Goal: Transaction & Acquisition: Download file/media

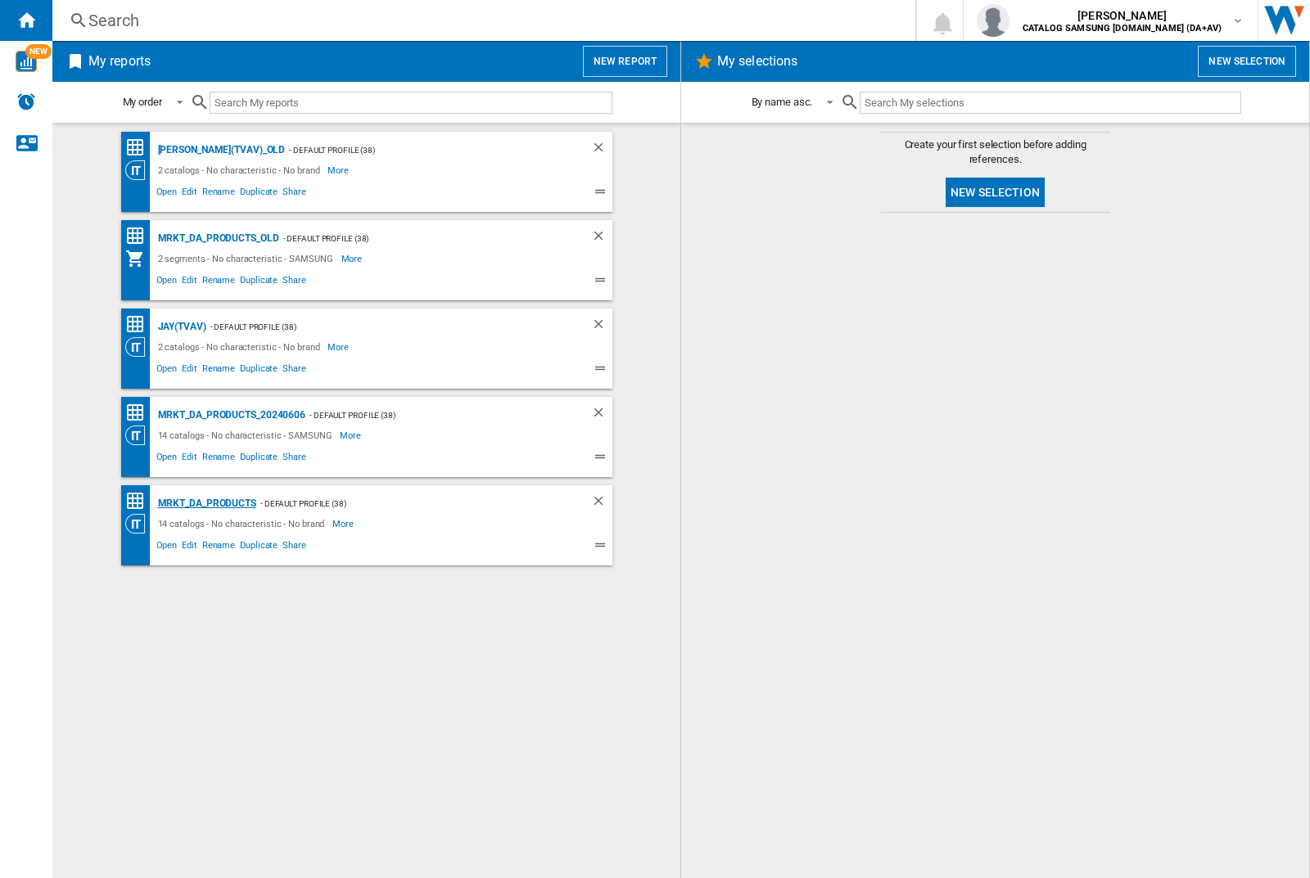
click at [206, 503] on div "MRKT_DA_PRODUCTS" at bounding box center [205, 504] width 102 height 20
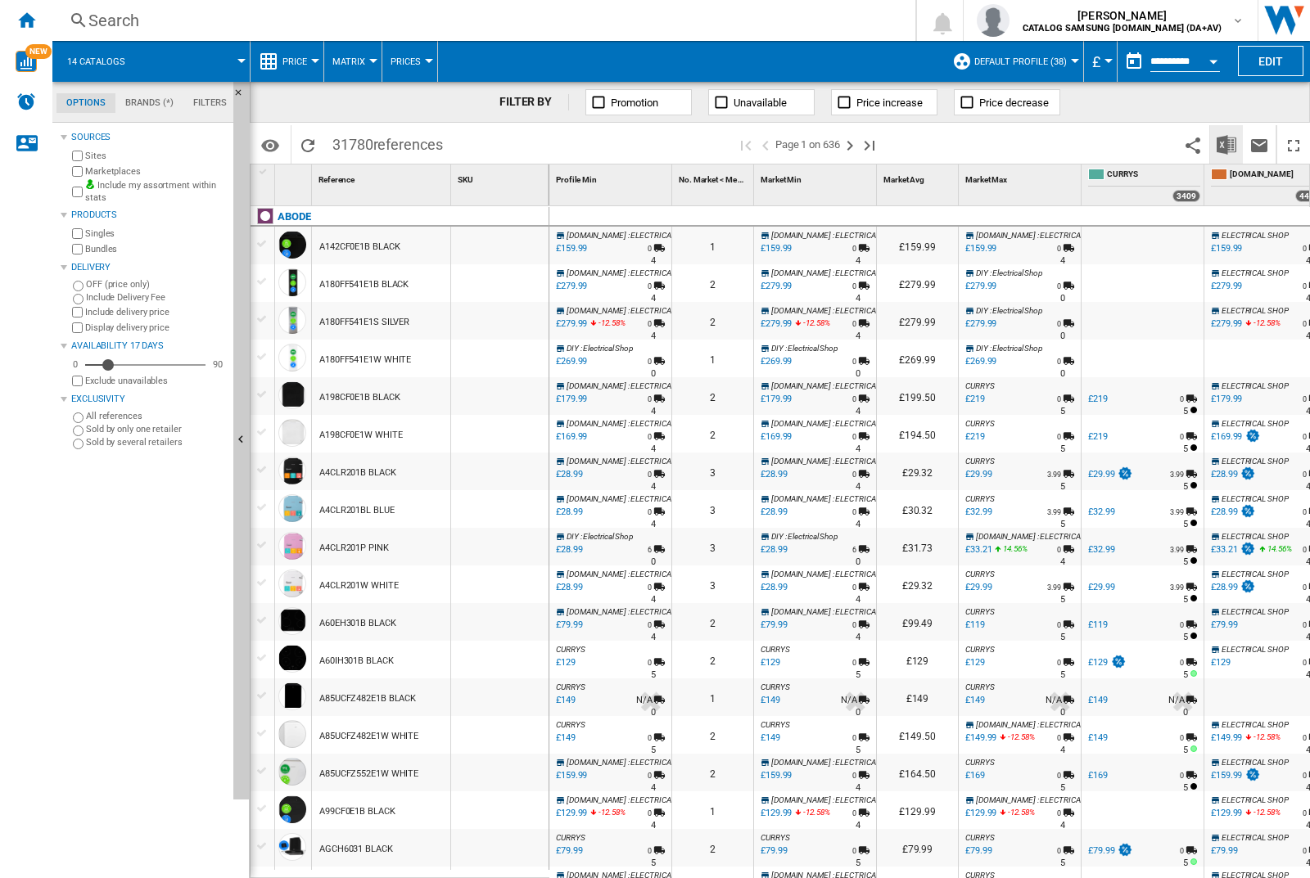
click at [1225, 143] on img "Download in Excel" at bounding box center [1226, 145] width 20 height 20
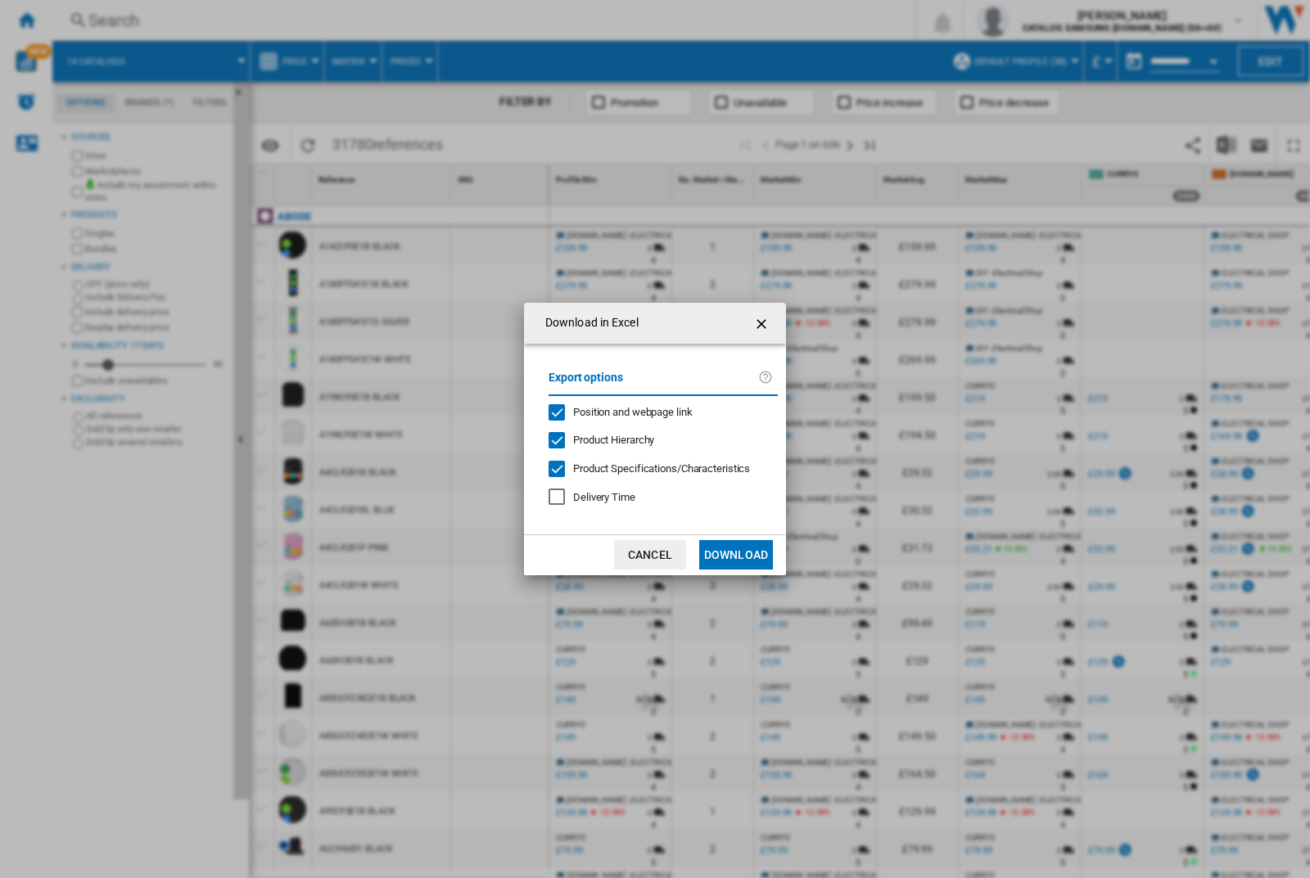
click at [621, 411] on span "Position and webpage link" at bounding box center [633, 412] width 120 height 12
click at [736, 555] on button "Download" at bounding box center [736, 554] width 74 height 29
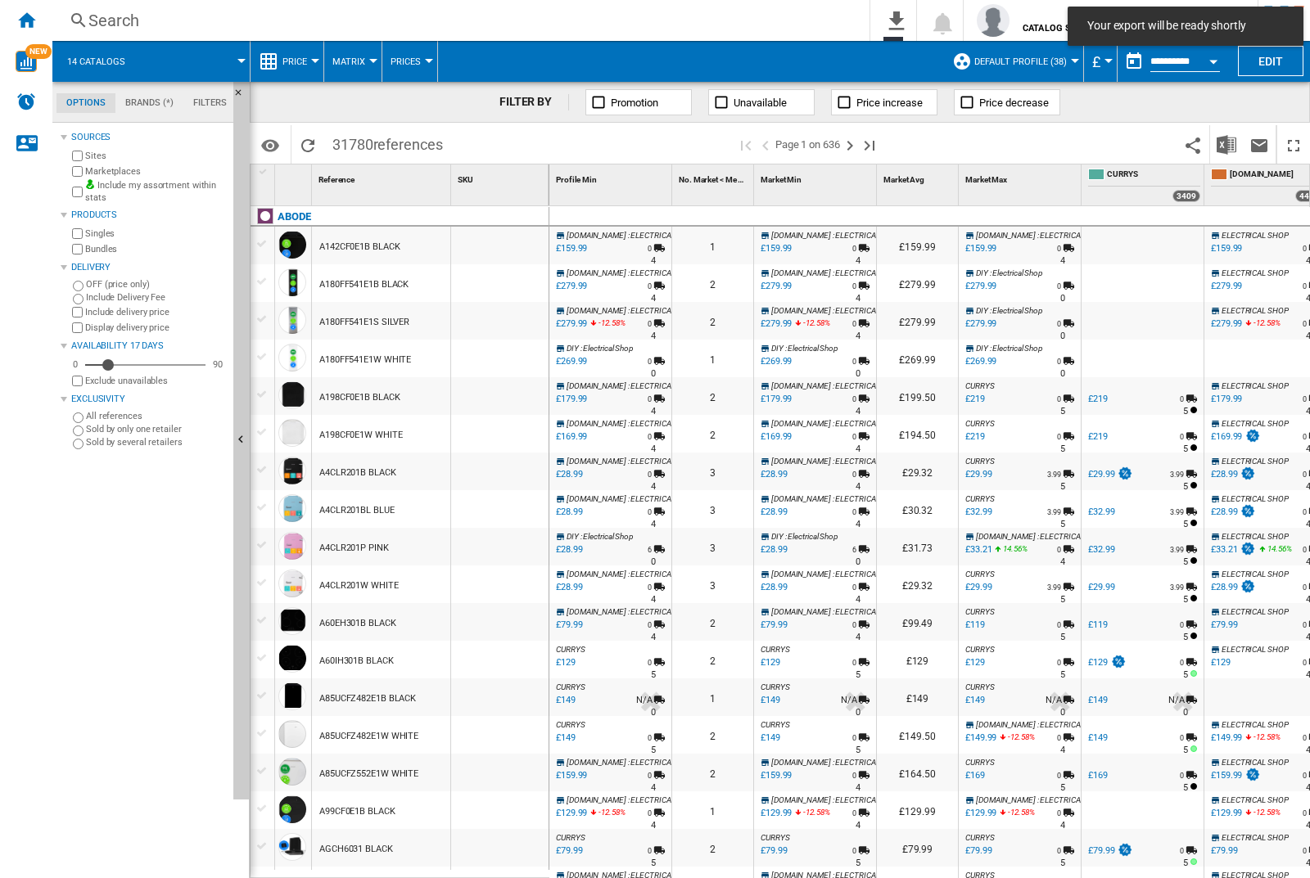
click at [1229, 114] on div "FILTER BY Promotion Unavailable Price increase Price decrease" at bounding box center [780, 102] width 1060 height 41
